Goal: Task Accomplishment & Management: Manage account settings

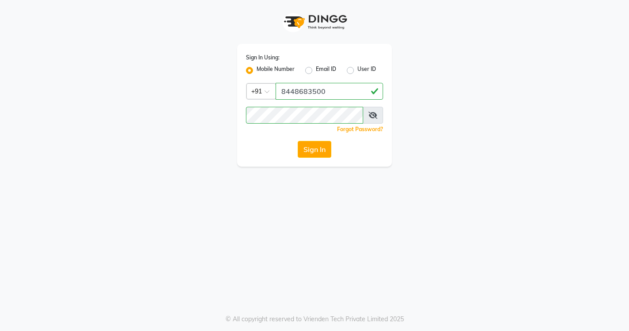
click at [314, 153] on button "Sign In" at bounding box center [315, 149] width 34 height 17
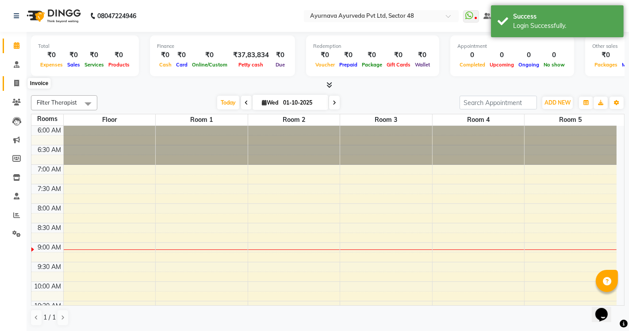
click at [15, 85] on icon at bounding box center [16, 83] width 5 height 7
select select "5546"
select select "service"
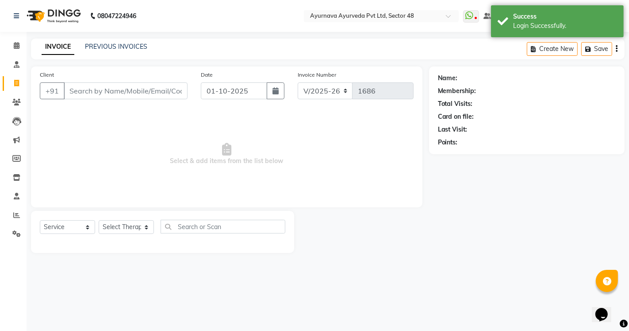
click at [115, 41] on div "INVOICE PREVIOUS INVOICES Create New Save" at bounding box center [328, 48] width 594 height 21
click at [119, 46] on link "PREVIOUS INVOICES" at bounding box center [116, 46] width 62 height 8
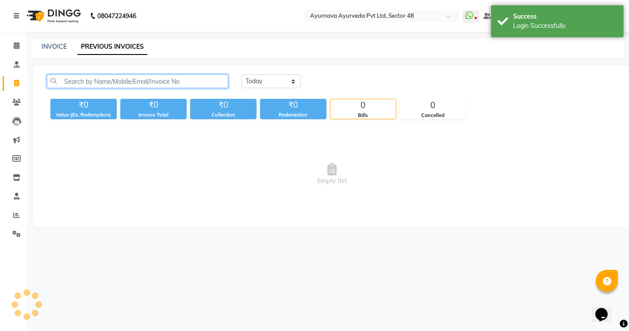
click at [118, 77] on input "text" at bounding box center [137, 81] width 181 height 14
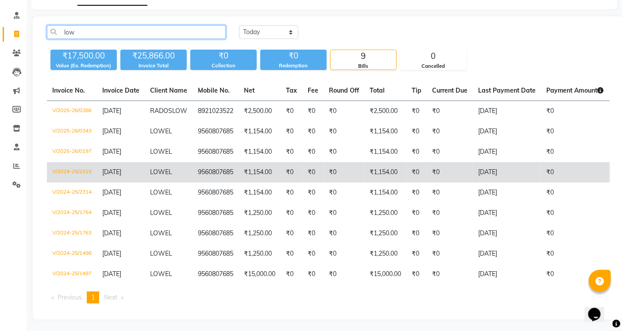
scroll to position [57, 0]
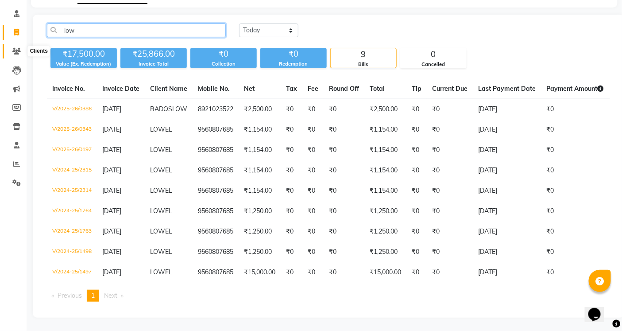
type input "low"
click at [18, 48] on icon at bounding box center [16, 51] width 8 height 7
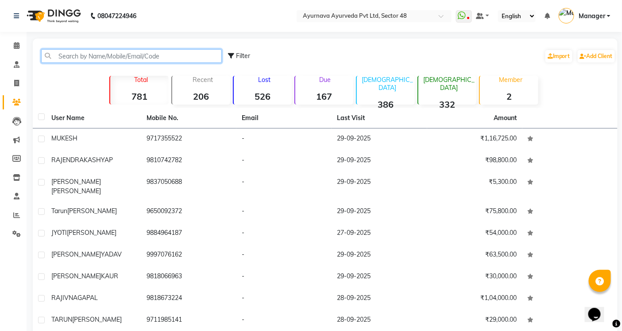
click at [95, 53] on input "text" at bounding box center [131, 56] width 181 height 14
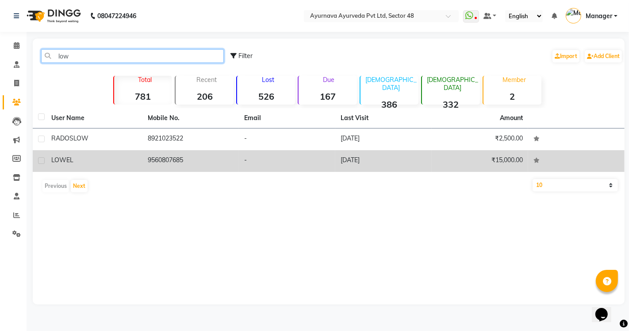
type input "low"
click at [353, 158] on td "[DATE]" at bounding box center [383, 161] width 96 height 22
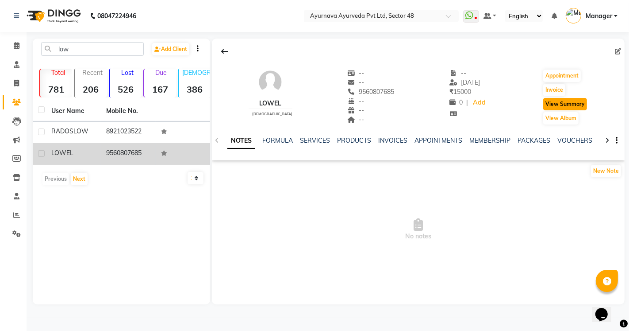
click at [567, 104] on button "View Summary" at bounding box center [565, 104] width 44 height 12
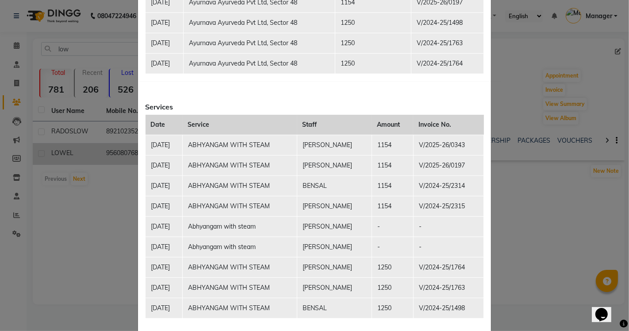
scroll to position [37, 0]
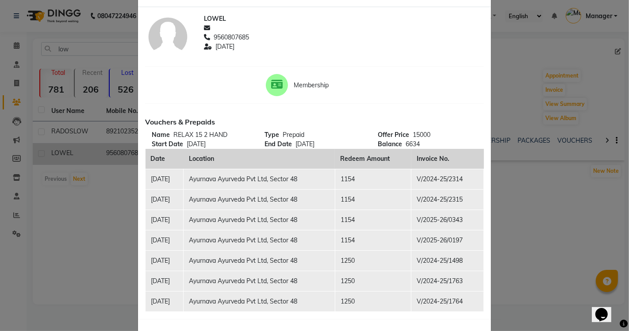
click at [542, 213] on ngb-modal-window "Client Summary Print LOWEL 9560807685 [DATE] Membership Vouchers & Prepaids Nam…" at bounding box center [314, 165] width 629 height 331
click at [541, 212] on ngb-modal-window "Client Summary Print LOWEL 9560807685 [DATE] Membership Vouchers & Prepaids Nam…" at bounding box center [314, 165] width 629 height 331
click at [535, 205] on ngb-modal-window "Client Summary Print LOWEL 9560807685 [DATE] Membership Vouchers & Prepaids Nam…" at bounding box center [314, 165] width 629 height 331
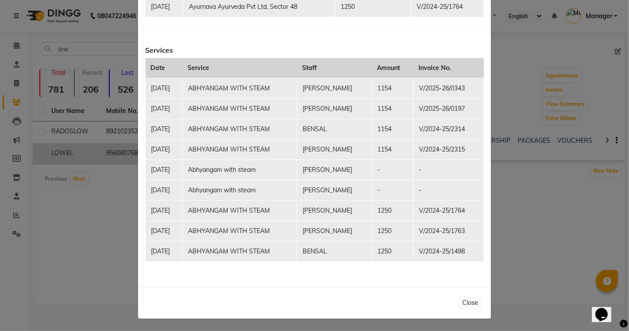
scroll to position [332, 0]
click at [463, 303] on button "Close" at bounding box center [470, 302] width 24 height 14
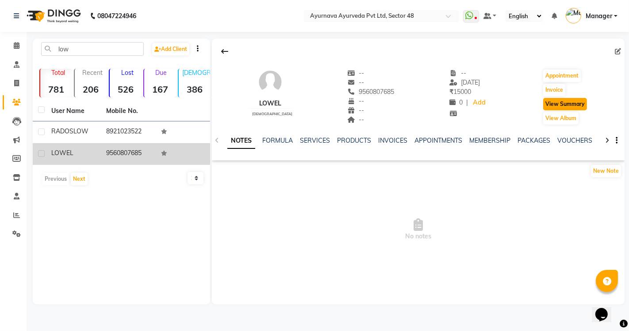
click at [561, 104] on button "View Summary" at bounding box center [565, 104] width 44 height 12
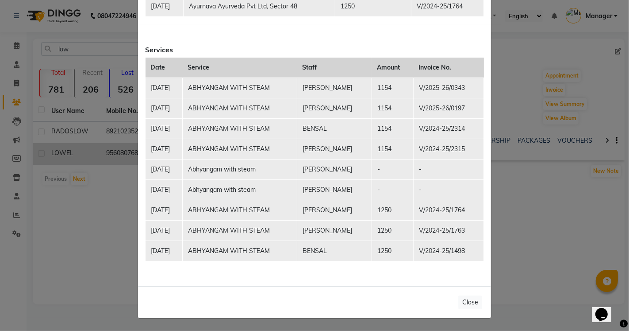
click at [543, 237] on ngb-modal-window "Client Summary Print LOWEL 9560807685 [DATE] Membership Vouchers & Prepaids Nam…" at bounding box center [314, 165] width 629 height 331
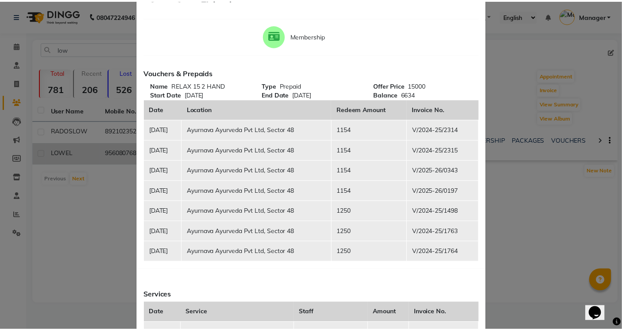
scroll to position [0, 0]
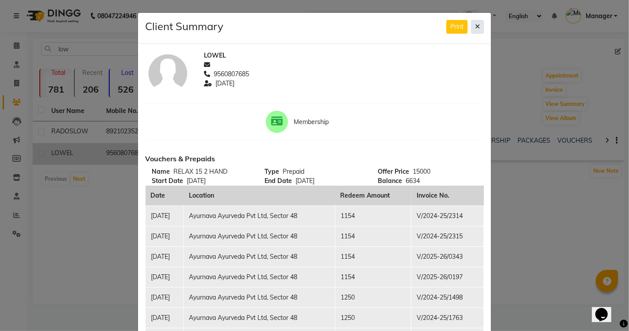
click at [476, 24] on icon at bounding box center [477, 26] width 5 height 6
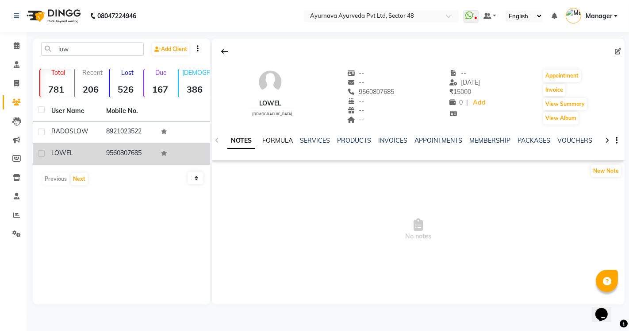
click at [278, 141] on link "FORMULA" at bounding box center [277, 140] width 31 height 8
click at [315, 140] on link "SERVICES" at bounding box center [314, 140] width 30 height 8
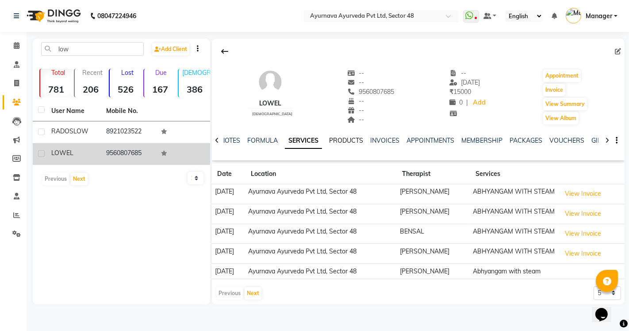
click at [342, 140] on link "PRODUCTS" at bounding box center [346, 140] width 34 height 8
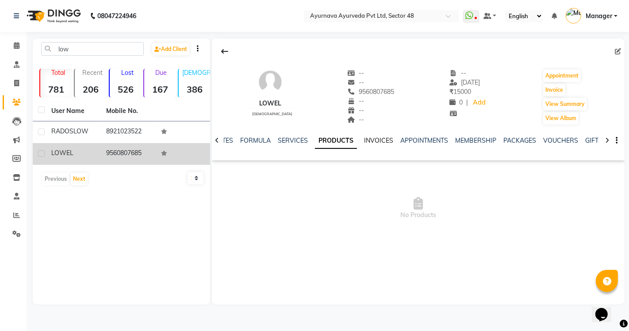
click at [373, 139] on link "INVOICES" at bounding box center [378, 140] width 29 height 8
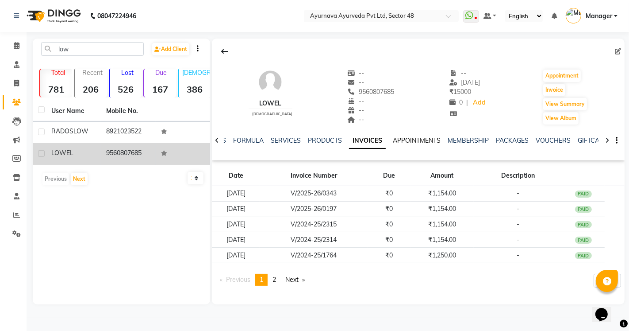
click at [412, 140] on link "APPOINTMENTS" at bounding box center [417, 140] width 48 height 8
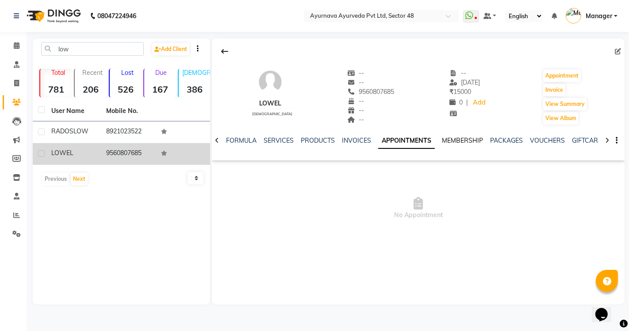
click at [448, 138] on link "MEMBERSHIP" at bounding box center [462, 140] width 41 height 8
click at [494, 139] on link "PACKAGES" at bounding box center [497, 140] width 33 height 8
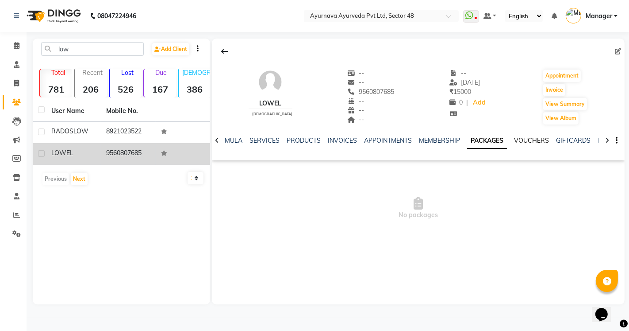
click at [516, 138] on link "VOUCHERS" at bounding box center [531, 140] width 35 height 8
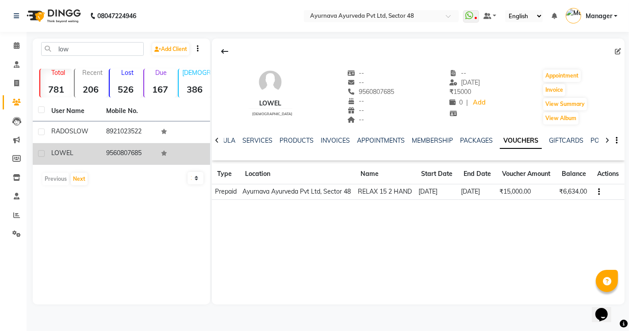
click at [568, 134] on div "NOTES FORMULA SERVICES PRODUCTS INVOICES APPOINTMENTS MEMBERSHIP PACKAGES VOUCH…" at bounding box center [418, 140] width 413 height 31
click at [562, 136] on div "GIFTCARDS" at bounding box center [566, 140] width 35 height 9
click at [562, 138] on link "GIFTCARDS" at bounding box center [566, 140] width 35 height 8
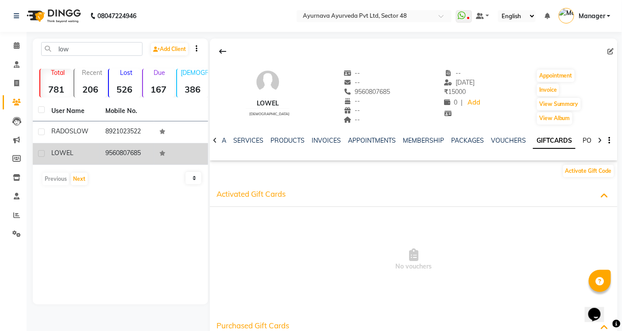
click at [582, 141] on link "POINTS" at bounding box center [593, 140] width 23 height 8
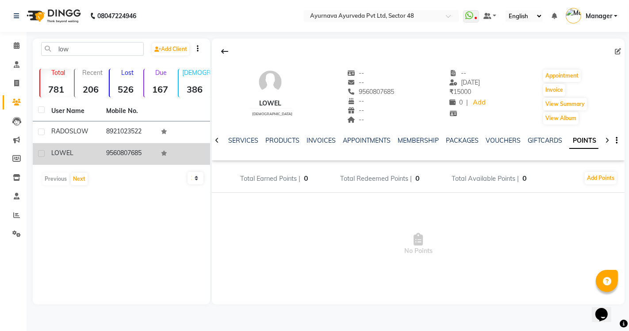
click at [15, 74] on li "Invoice" at bounding box center [13, 83] width 27 height 19
click at [14, 83] on icon at bounding box center [16, 83] width 5 height 7
select select "service"
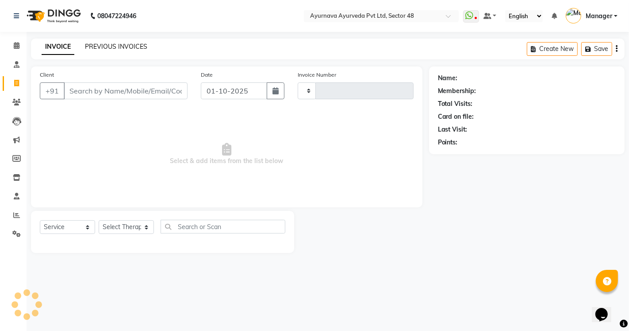
type input "1686"
select select "5546"
click at [133, 41] on div "INVOICE PREVIOUS INVOICES Create New Save" at bounding box center [328, 48] width 594 height 21
click at [132, 46] on link "PREVIOUS INVOICES" at bounding box center [116, 46] width 62 height 8
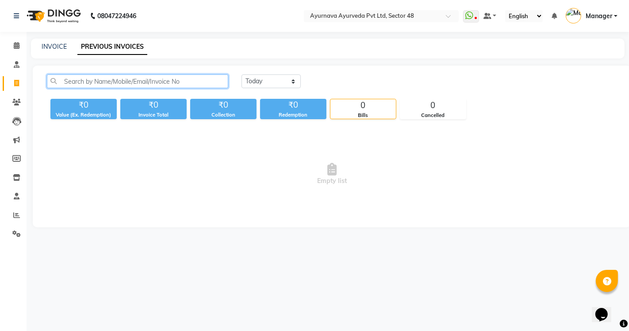
click at [150, 82] on input "text" at bounding box center [137, 81] width 181 height 14
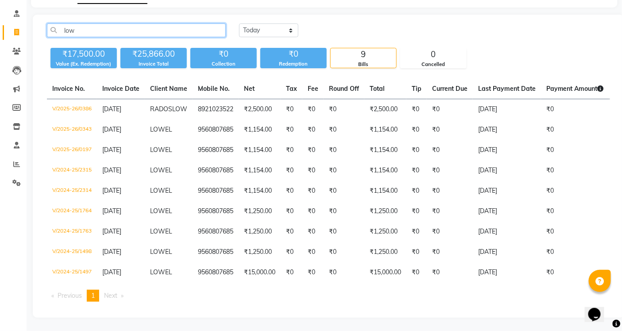
scroll to position [57, 0]
type input "l"
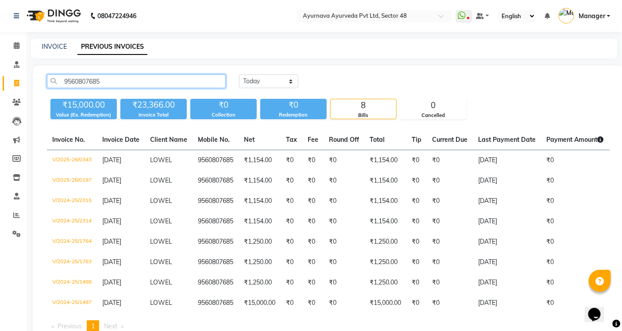
type input "9560807685"
